Goal: Task Accomplishment & Management: Use online tool/utility

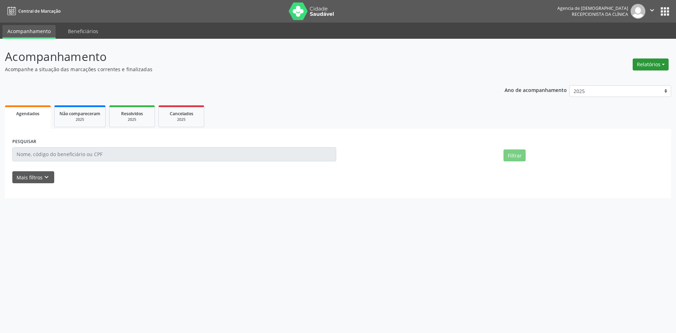
click at [648, 64] on button "Relatórios" at bounding box center [651, 64] width 36 height 12
click at [619, 77] on link "Agendamentos" at bounding box center [631, 80] width 76 height 10
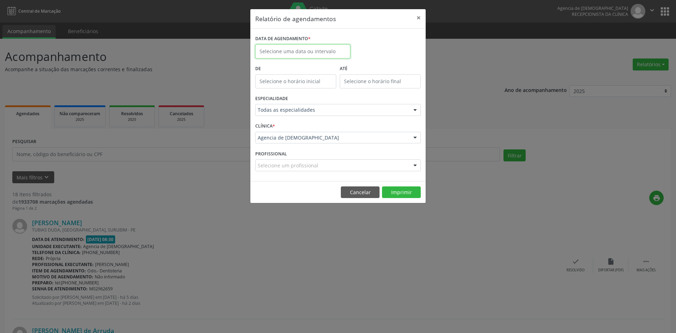
click at [295, 54] on input "text" at bounding box center [302, 51] width 95 height 14
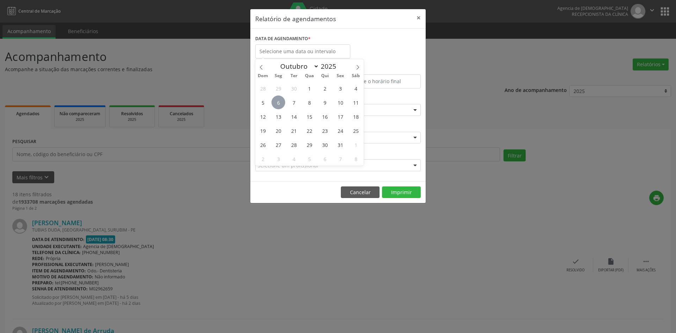
click at [280, 99] on span "6" at bounding box center [278, 102] width 14 height 14
type input "[DATE]"
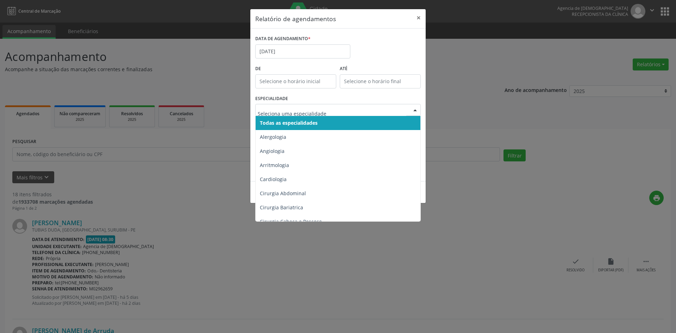
click at [317, 122] on span "Todas as especialidades" at bounding box center [289, 122] width 58 height 7
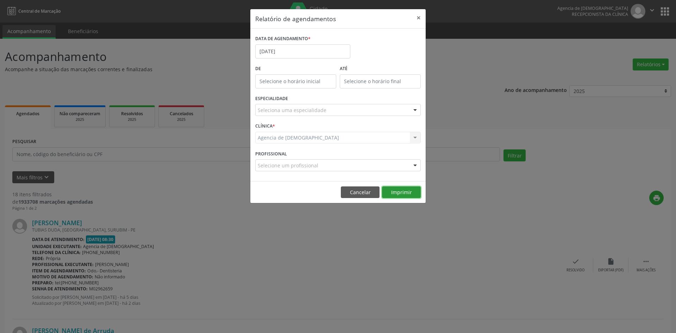
click at [408, 196] on button "Imprimir" at bounding box center [401, 192] width 39 height 12
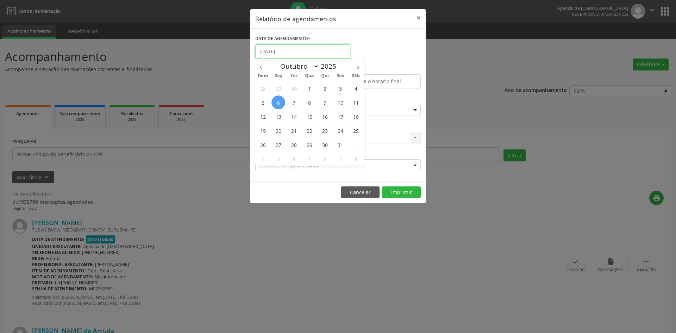
drag, startPoint x: 303, startPoint y: 51, endPoint x: 299, endPoint y: 63, distance: 12.5
click at [302, 51] on input "[DATE]" at bounding box center [302, 51] width 95 height 14
click at [312, 100] on span "8" at bounding box center [309, 102] width 14 height 14
type input "08/10/2025"
click at [312, 100] on span "8" at bounding box center [309, 102] width 14 height 14
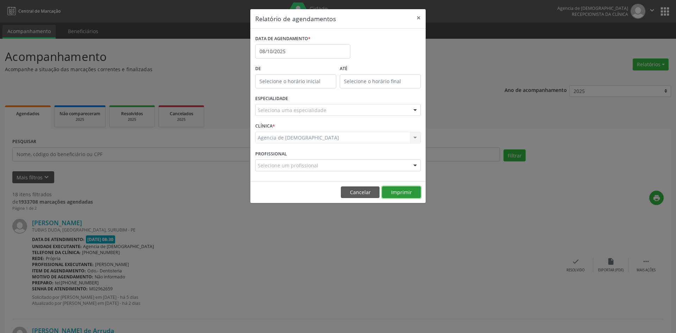
click at [399, 190] on button "Imprimir" at bounding box center [401, 192] width 39 height 12
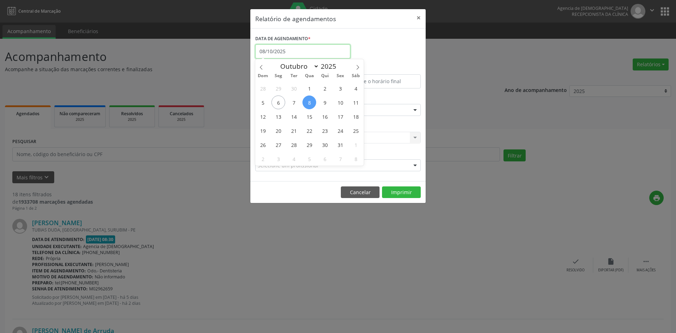
click at [303, 50] on input "08/10/2025" at bounding box center [302, 51] width 95 height 14
click at [295, 107] on span "7" at bounding box center [294, 102] width 14 height 14
type input "[DATE]"
click at [294, 105] on span "7" at bounding box center [294, 102] width 14 height 14
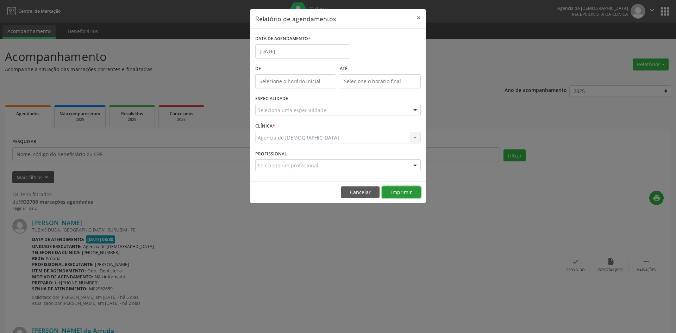
click at [405, 193] on button "Imprimir" at bounding box center [401, 192] width 39 height 12
